Goal: Transaction & Acquisition: Purchase product/service

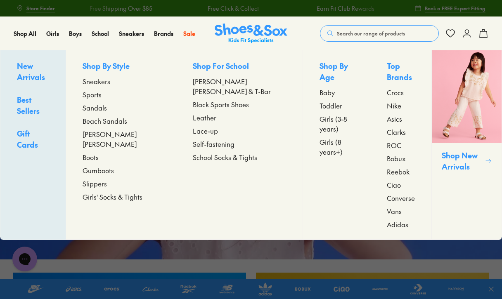
click at [113, 135] on span "[PERSON_NAME] [PERSON_NAME]" at bounding box center [121, 139] width 77 height 20
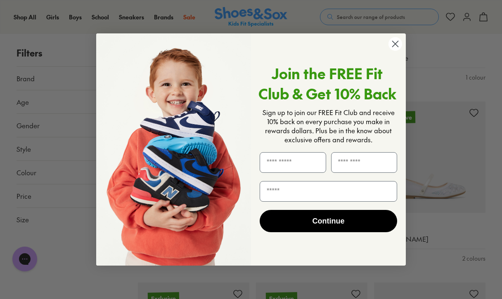
scroll to position [645, 0]
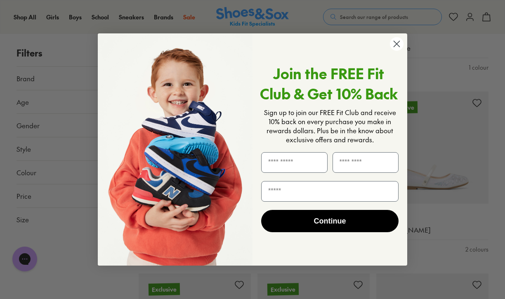
click at [395, 44] on circle "Close dialog" at bounding box center [397, 44] width 14 height 14
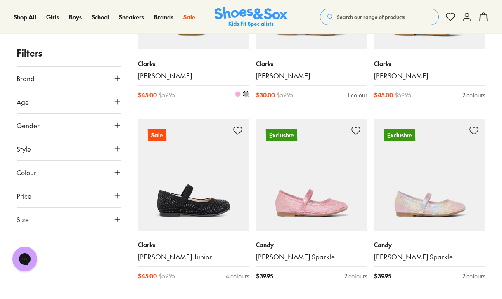
scroll to position [1721, 0]
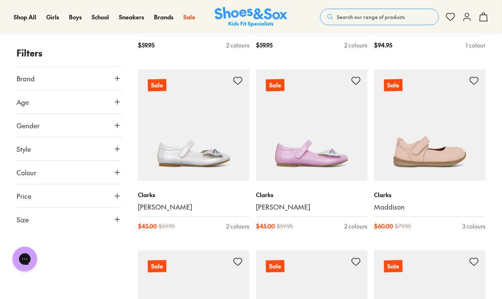
scroll to position [2105, 0]
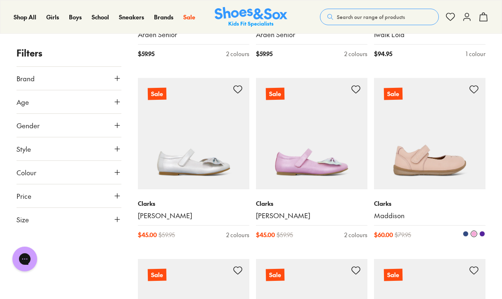
click at [449, 108] on img at bounding box center [429, 133] width 111 height 111
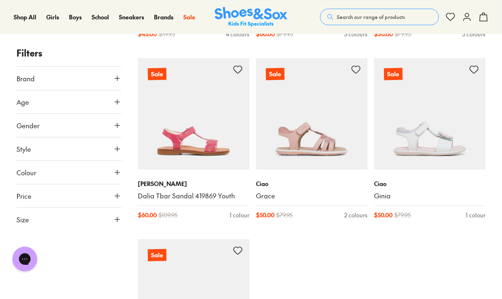
scroll to position [2486, 0]
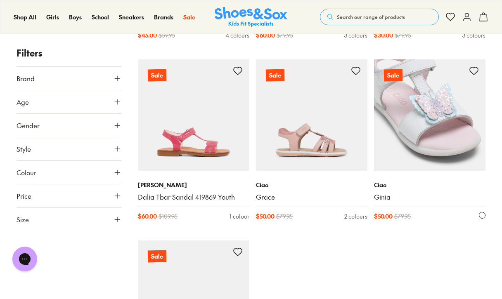
click at [447, 112] on img at bounding box center [429, 114] width 111 height 111
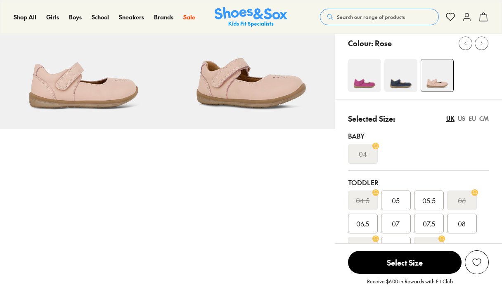
select select "*"
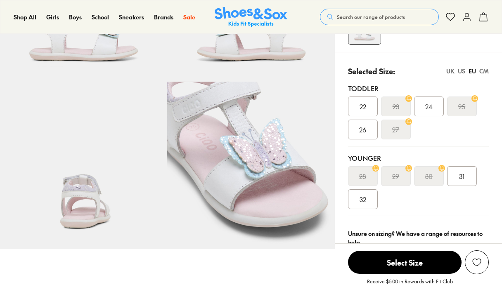
scroll to position [136, 0]
select select "*"
click at [428, 105] on span "24" at bounding box center [428, 107] width 7 height 10
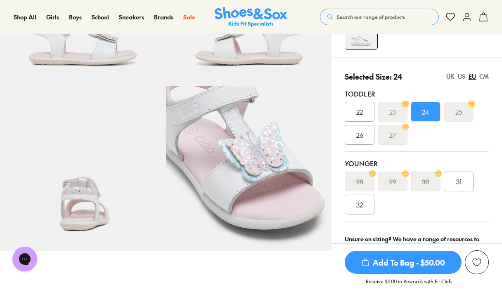
scroll to position [132, 0]
